Goal: Information Seeking & Learning: Learn about a topic

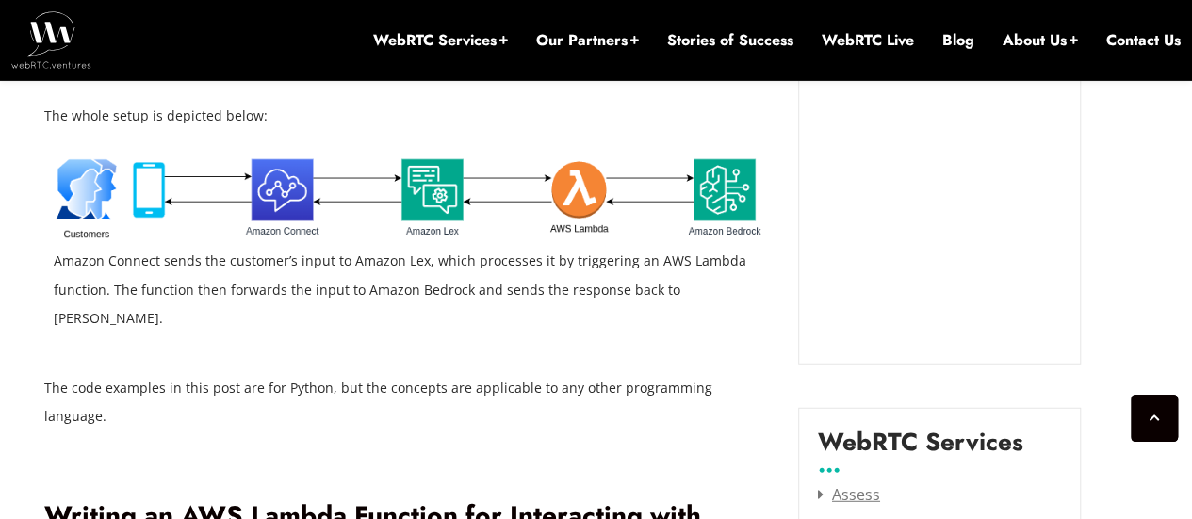
scroll to position [2385, 0]
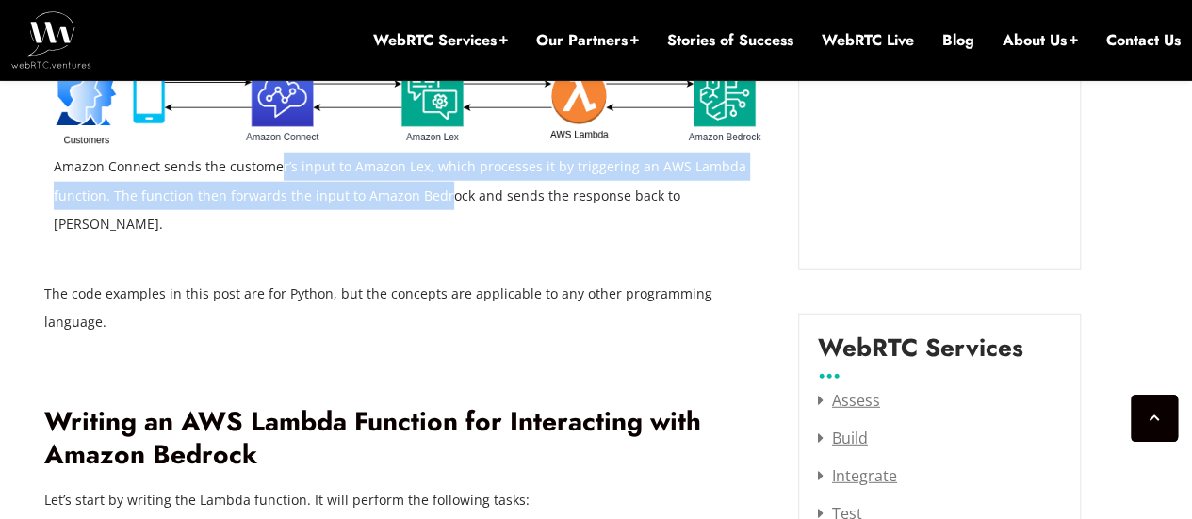
drag, startPoint x: 275, startPoint y: 163, endPoint x: 439, endPoint y: 192, distance: 166.6
click at [439, 192] on figcaption "Amazon Connect sends the customer’s input to Amazon Lex, which processes it by …" at bounding box center [407, 195] width 707 height 85
click at [439, 193] on figcaption "Amazon Connect sends the customer’s input to Amazon Lex, which processes it by …" at bounding box center [407, 195] width 707 height 85
drag, startPoint x: 197, startPoint y: 170, endPoint x: 366, endPoint y: 209, distance: 173.3
click at [366, 209] on figcaption "Amazon Connect sends the customer’s input to Amazon Lex, which processes it by …" at bounding box center [407, 195] width 707 height 85
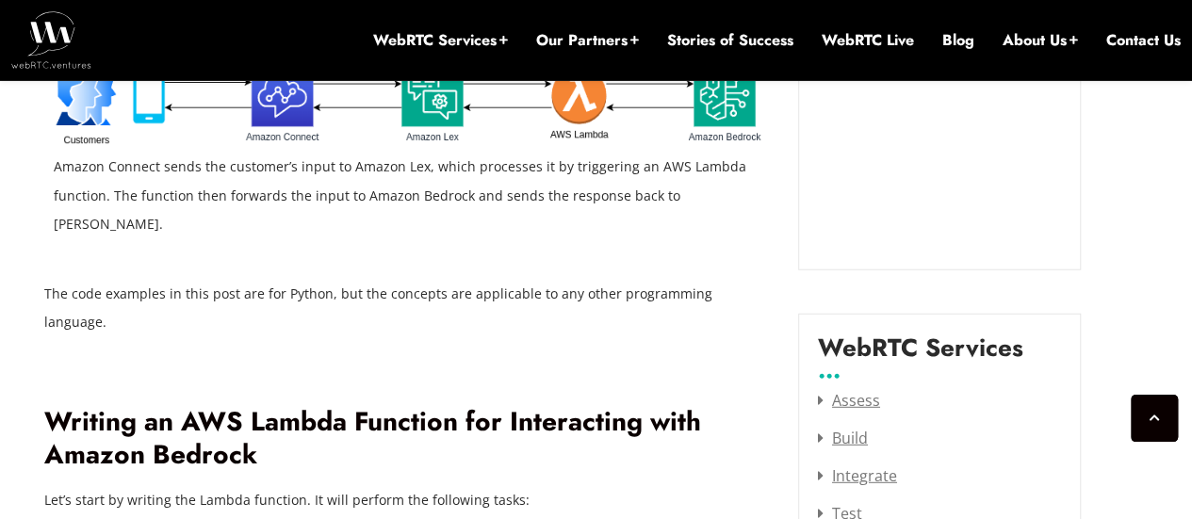
click at [394, 211] on figure "Amazon Connect sends the customer’s input to Amazon Lex, which processes it by …" at bounding box center [407, 157] width 707 height 187
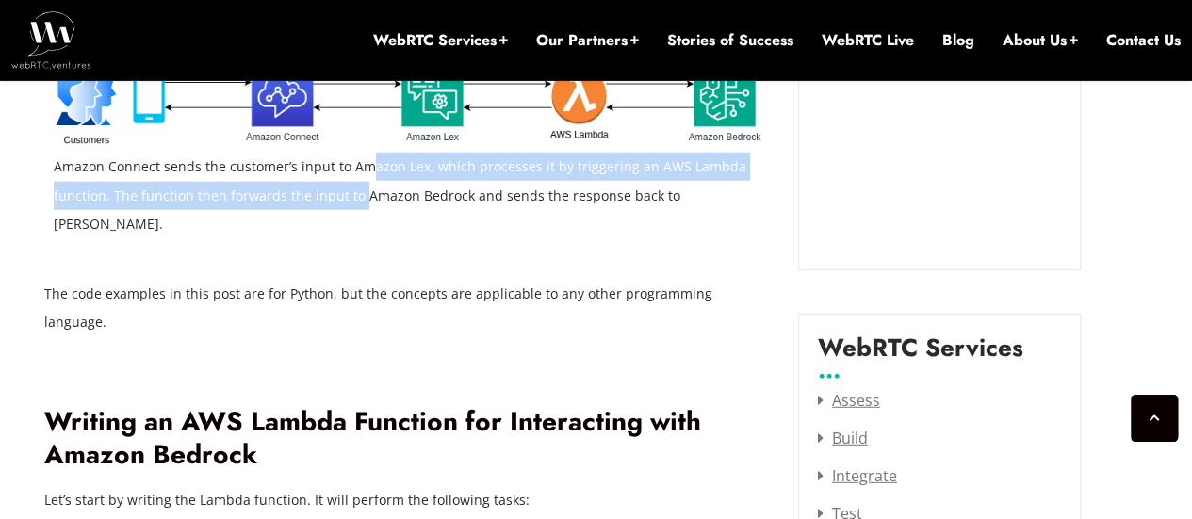
drag, startPoint x: 362, startPoint y: 162, endPoint x: 359, endPoint y: 192, distance: 30.3
click at [359, 192] on figcaption "Amazon Connect sends the customer’s input to Amazon Lex, which processes it by …" at bounding box center [407, 195] width 707 height 85
drag, startPoint x: 383, startPoint y: 163, endPoint x: 397, endPoint y: 195, distance: 35.0
click at [397, 195] on figcaption "Amazon Connect sends the customer’s input to Amazon Lex, which processes it by …" at bounding box center [407, 195] width 707 height 85
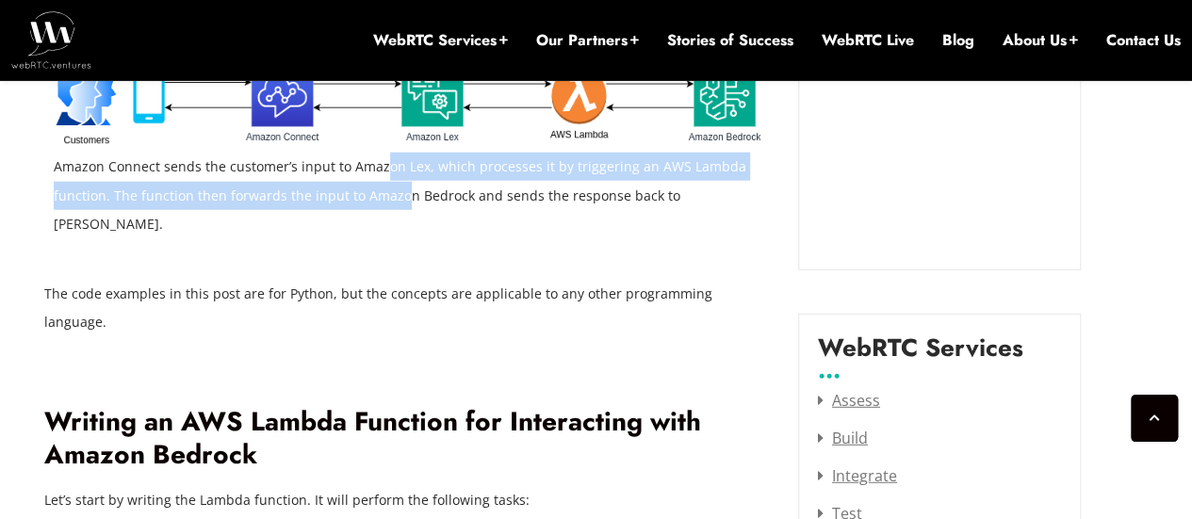
click at [397, 195] on figcaption "Amazon Connect sends the customer’s input to Amazon Lex, which processes it by …" at bounding box center [407, 195] width 707 height 85
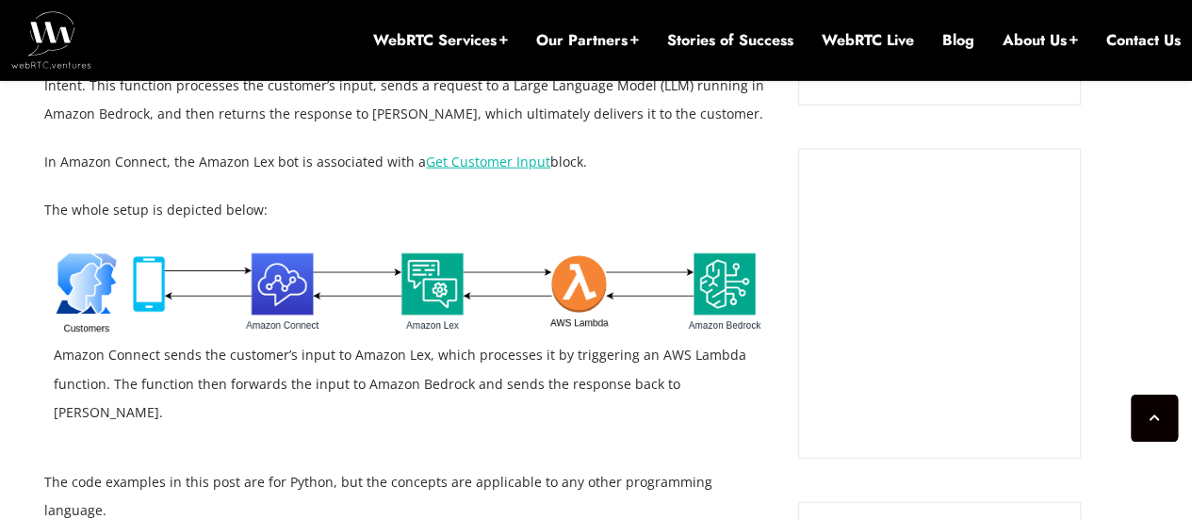
scroll to position [2291, 0]
